Goal: Find specific page/section: Find specific page/section

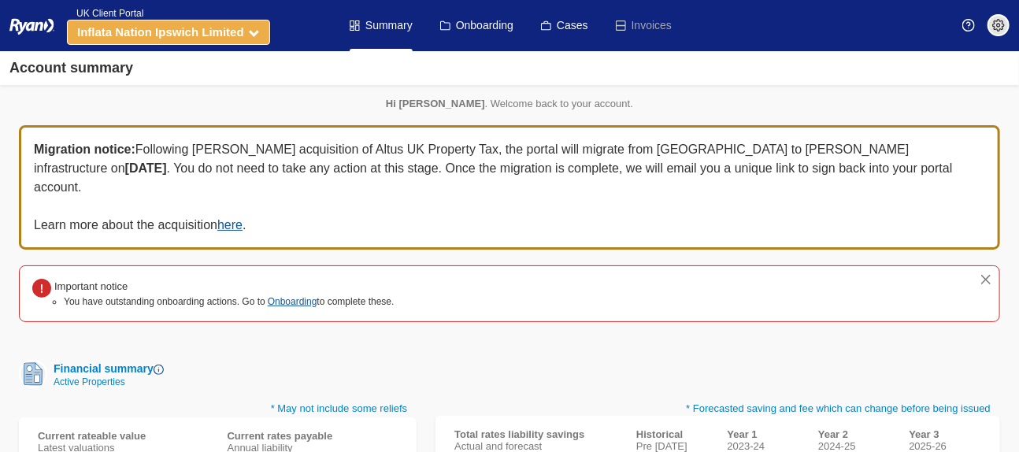
click at [255, 32] on icon at bounding box center [254, 32] width 10 height 10
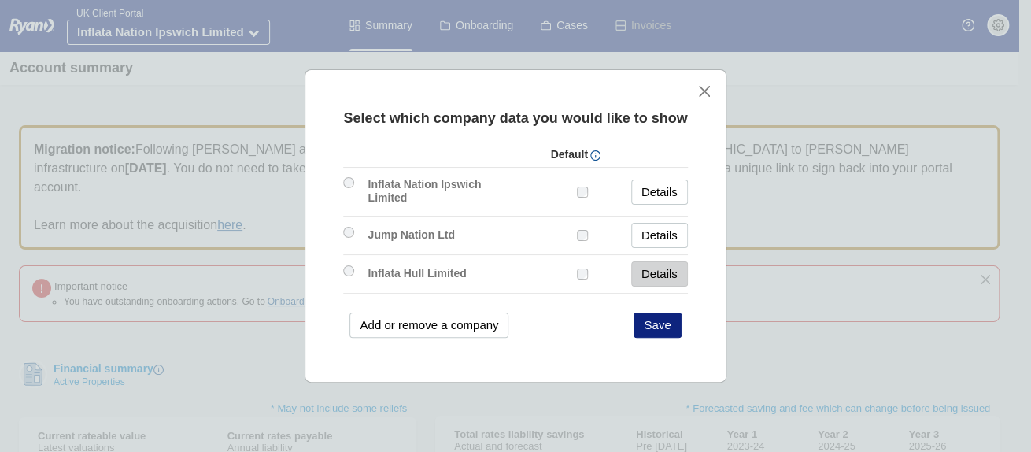
click at [659, 273] on link "Details" at bounding box center [659, 273] width 57 height 25
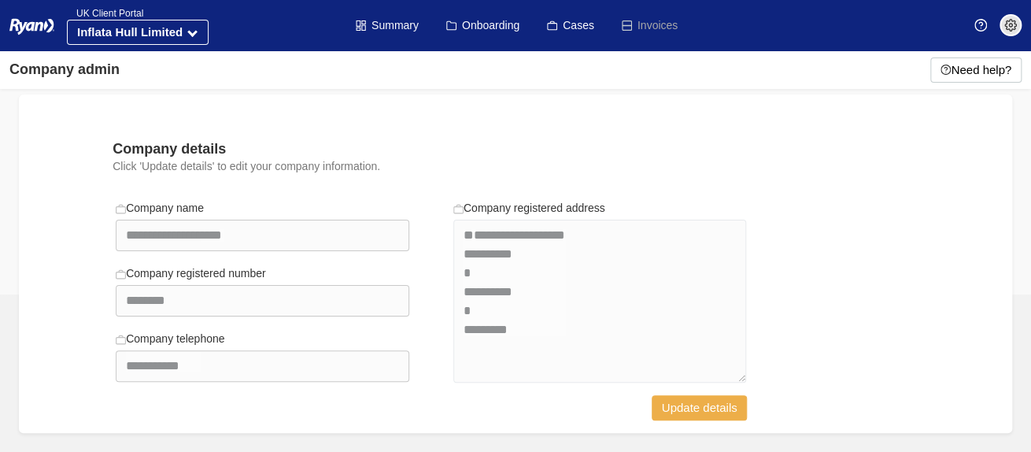
click at [706, 409] on button "Update details" at bounding box center [700, 407] width 96 height 25
select select "**********"
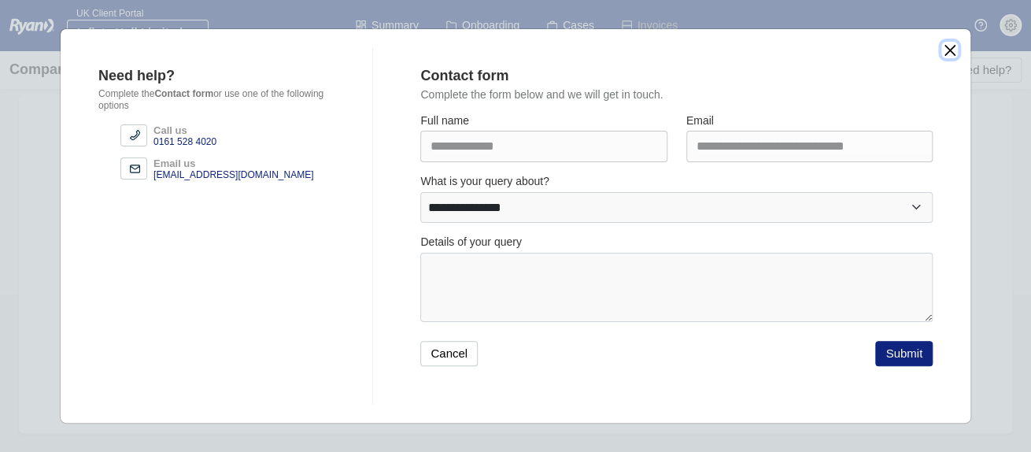
click at [948, 48] on button "close" at bounding box center [950, 50] width 17 height 17
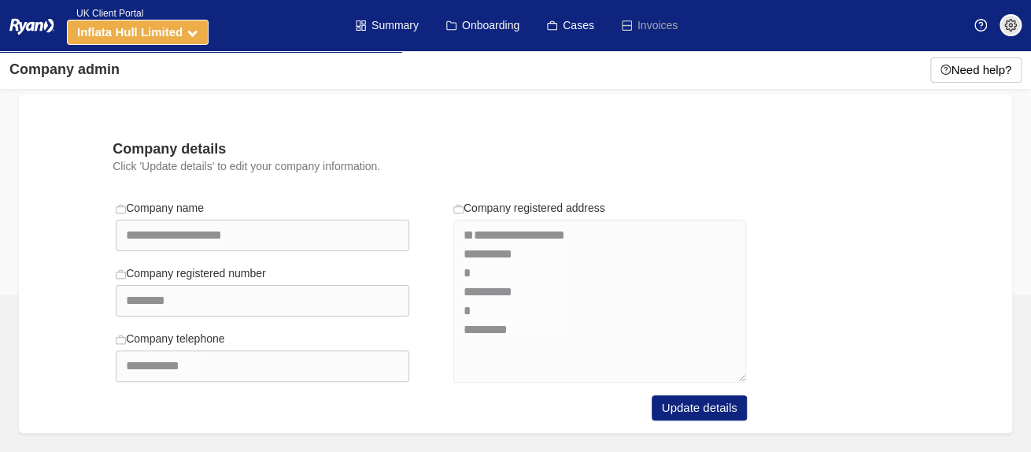
click at [167, 25] on strong "Inflata Hull Limited" at bounding box center [130, 31] width 106 height 13
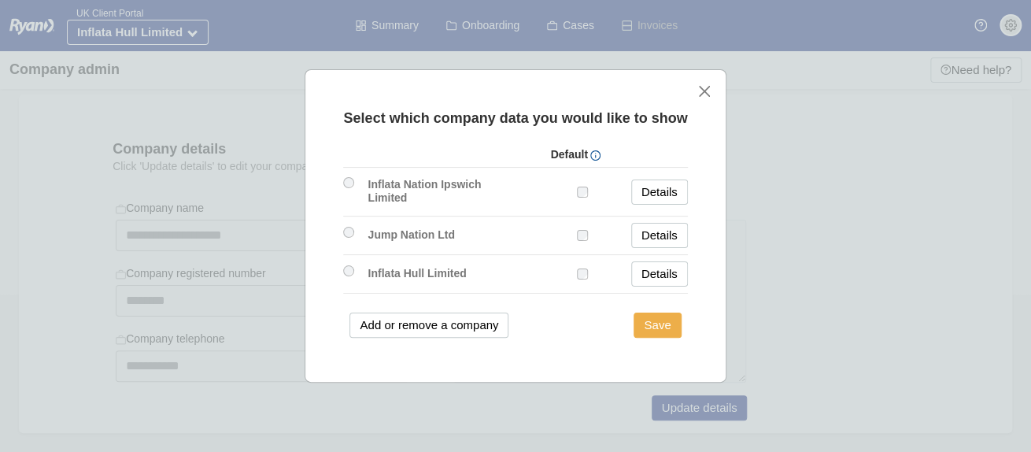
click at [654, 324] on button "Save" at bounding box center [657, 325] width 47 height 25
click at [707, 97] on button "close" at bounding box center [705, 91] width 17 height 17
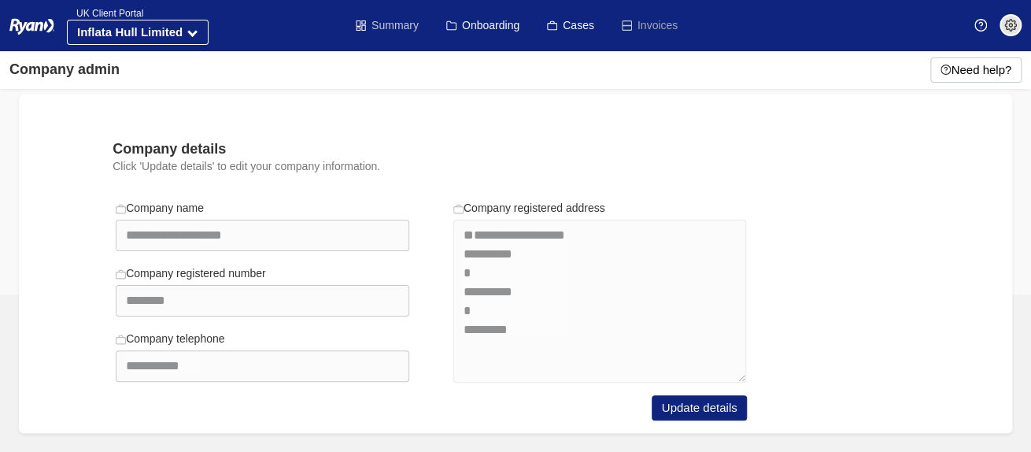
click at [389, 24] on link "Summary" at bounding box center [387, 25] width 63 height 51
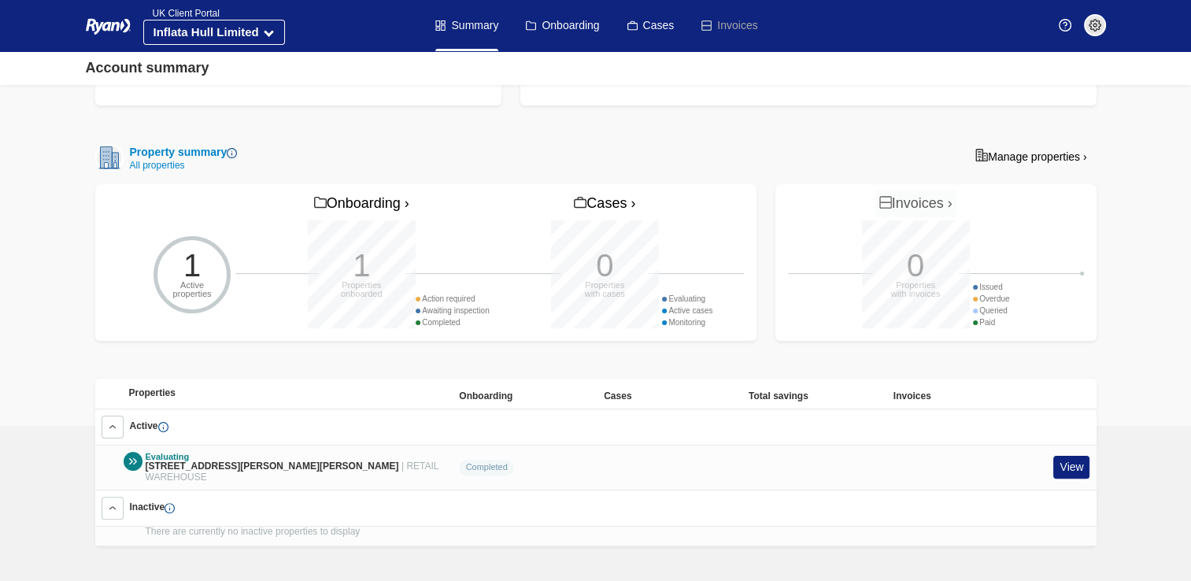
scroll to position [283, 0]
click at [1018, 451] on link "View" at bounding box center [1072, 467] width 36 height 23
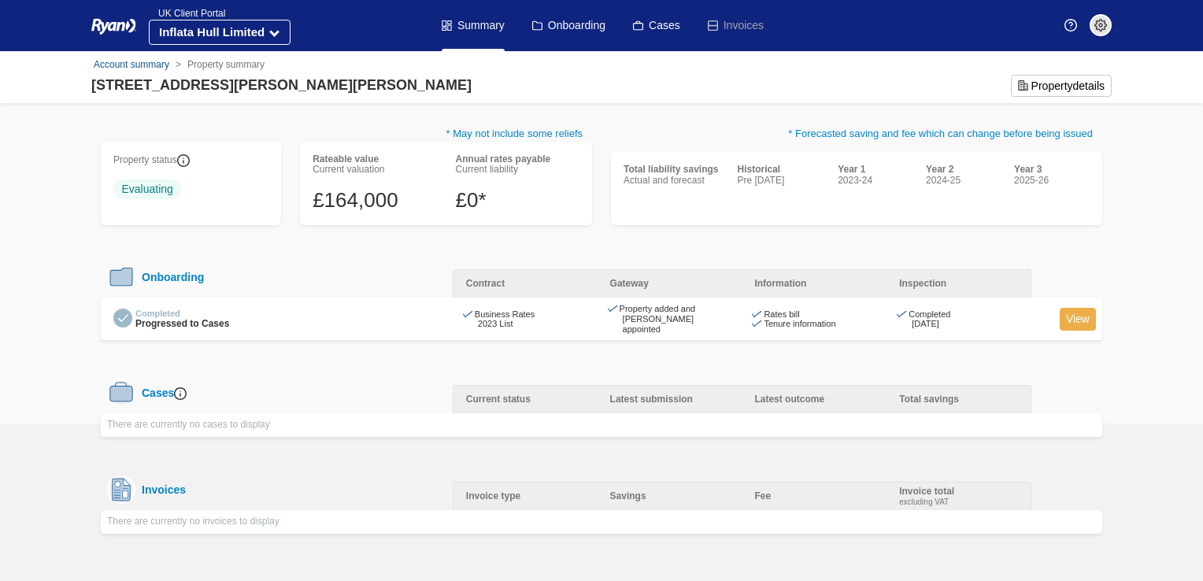
click at [1082, 317] on link "View" at bounding box center [1078, 319] width 36 height 23
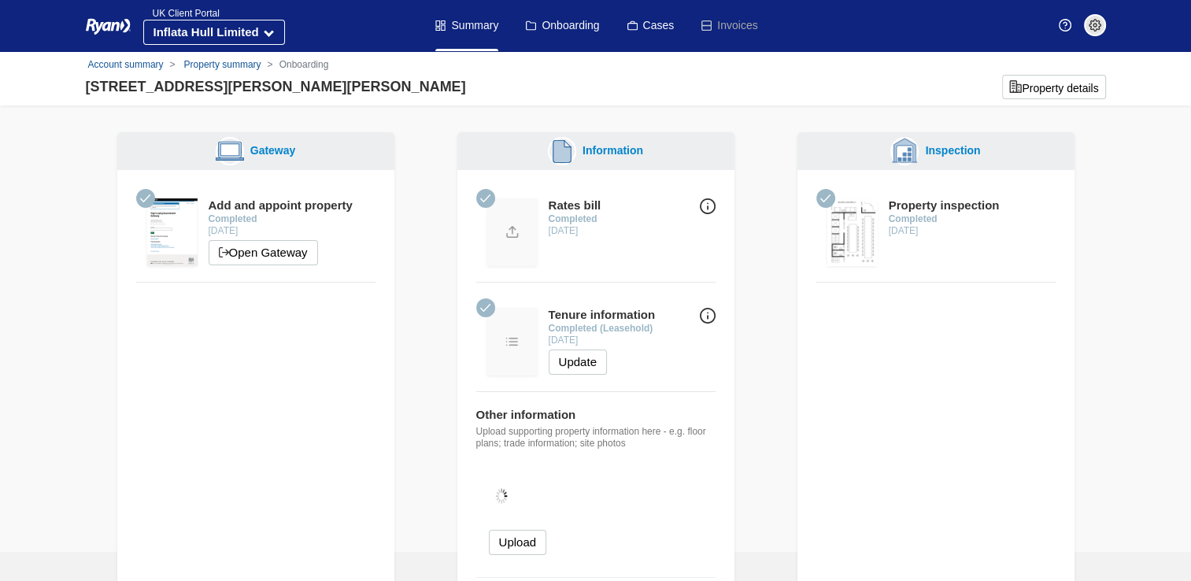
click at [849, 233] on img at bounding box center [853, 232] width 50 height 68
